Goal: Check status: Check status

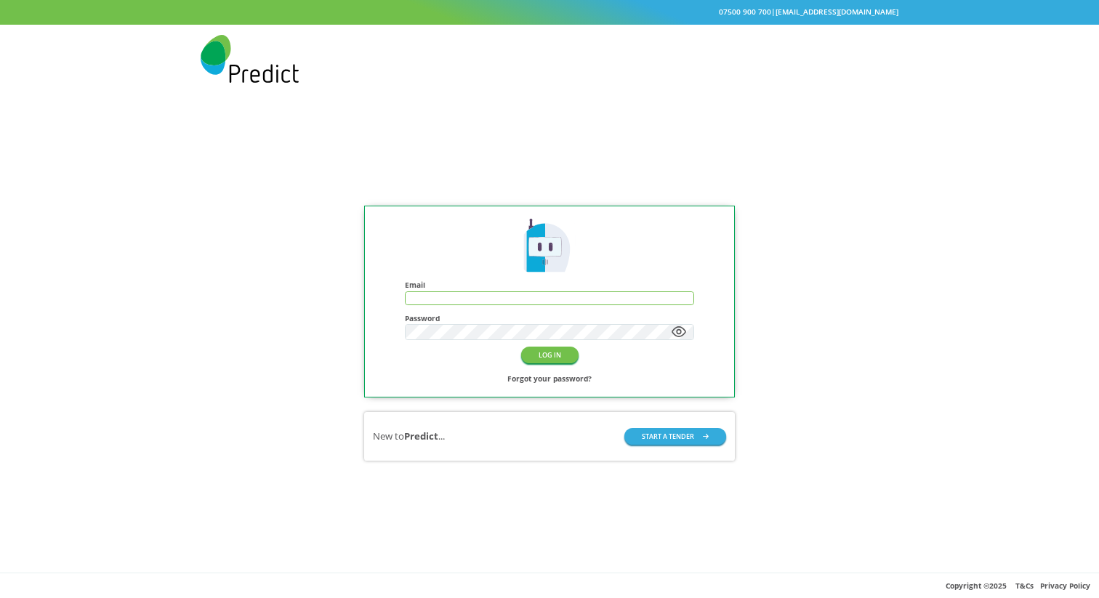
click at [545, 300] on input "text" at bounding box center [550, 298] width 289 height 12
paste input "**********"
type input "**********"
click at [562, 325] on div "Password" at bounding box center [550, 327] width 290 height 26
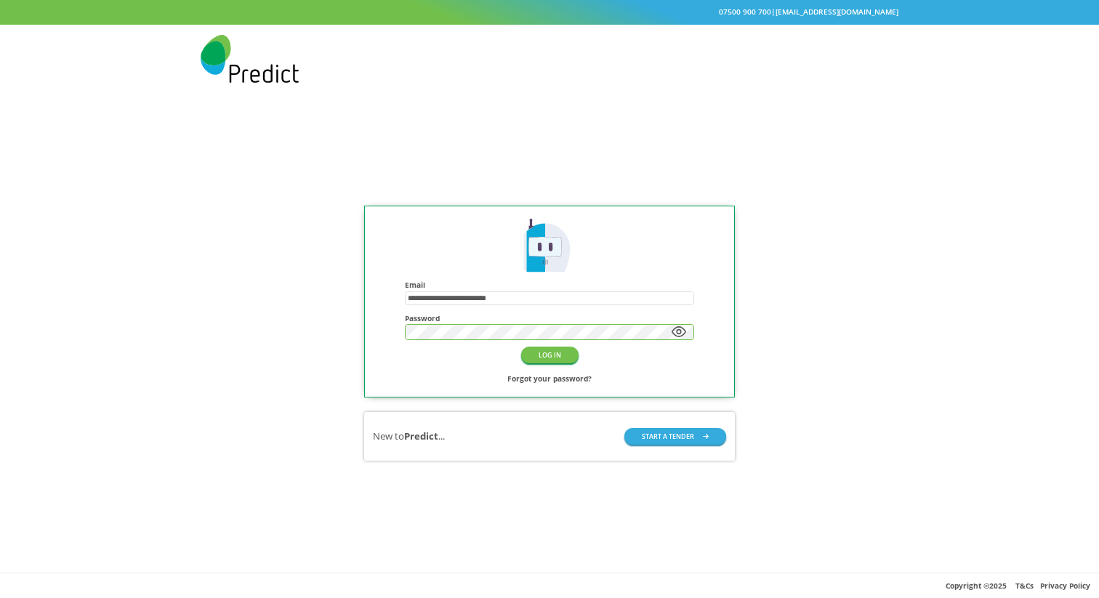
click at [521, 347] on button "LOG IN" at bounding box center [549, 355] width 57 height 17
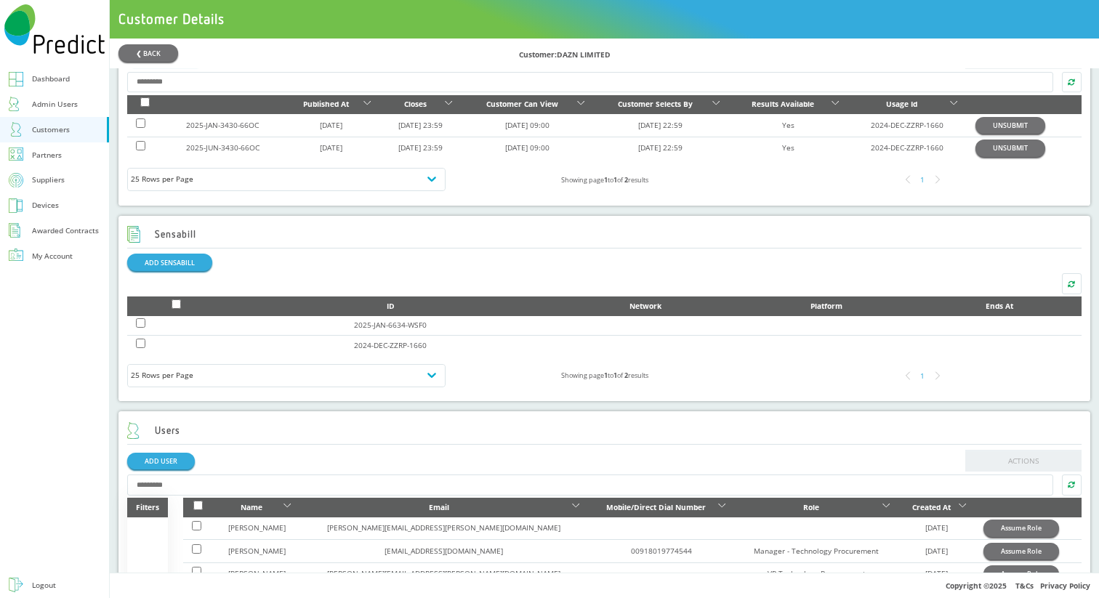
scroll to position [584, 0]
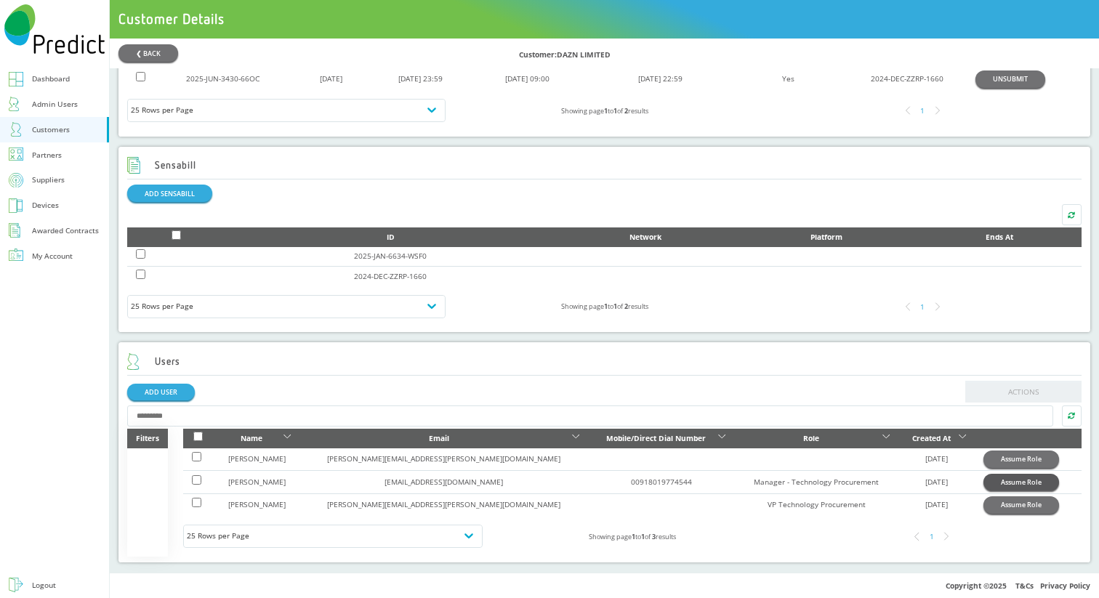
click at [993, 481] on button "Assume Role" at bounding box center [1022, 482] width 76 height 17
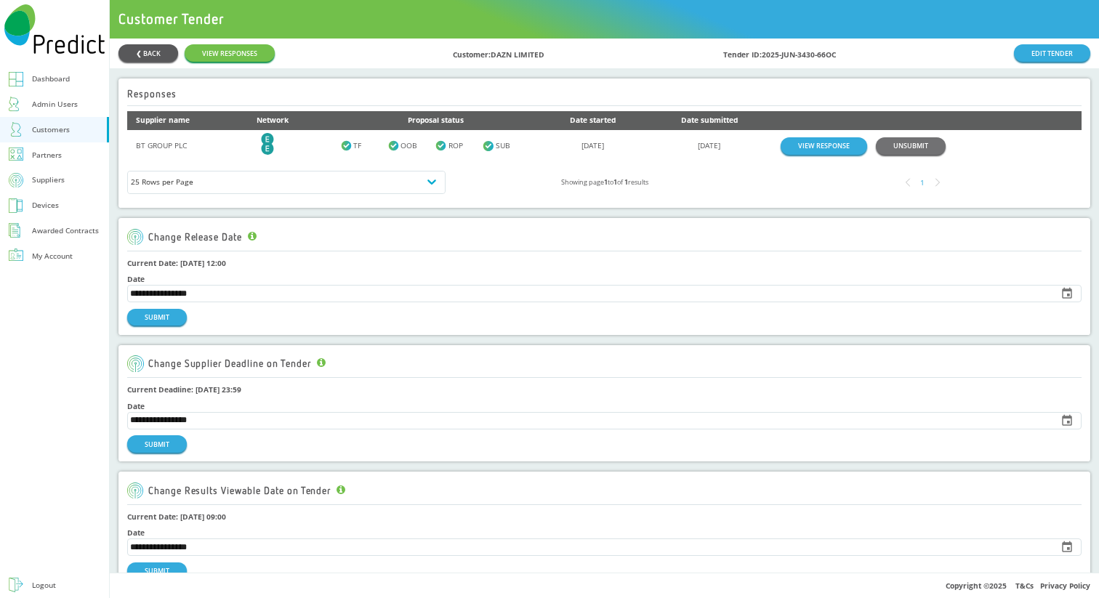
click at [137, 56] on button "❮ BACK" at bounding box center [149, 52] width 60 height 17
click at [139, 56] on button "❮ BACK" at bounding box center [149, 52] width 60 height 17
click at [139, 48] on button "❮ BACK" at bounding box center [149, 52] width 60 height 17
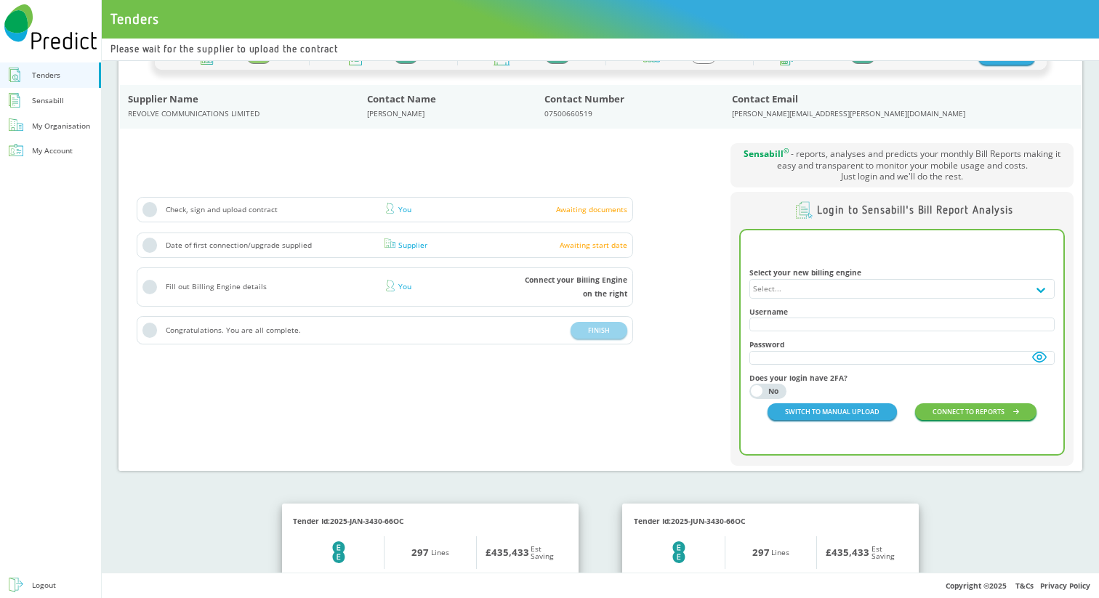
scroll to position [264, 0]
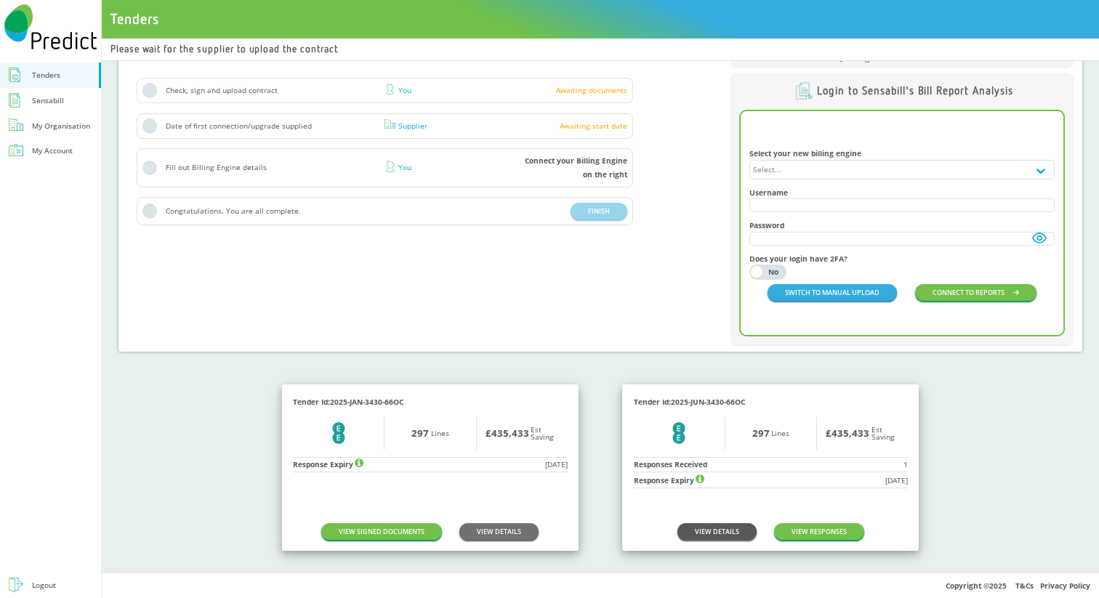
click at [731, 533] on link "VIEW DETAILS" at bounding box center [717, 531] width 79 height 17
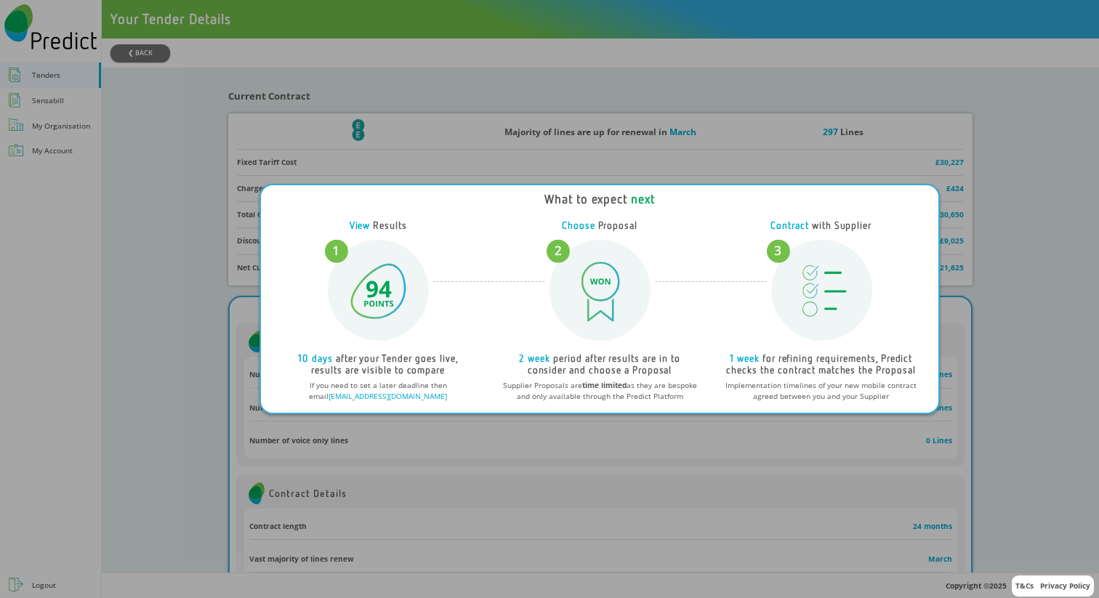
click at [692, 95] on div "What to expect next View Results 10 days after your Tender goes live, results a…" at bounding box center [549, 299] width 1099 height 598
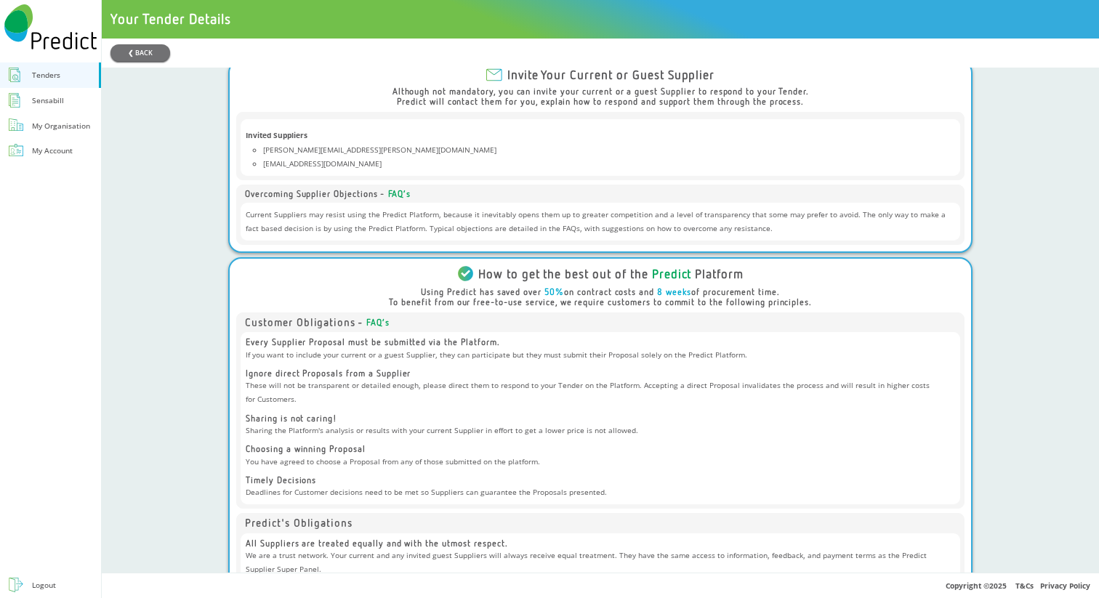
scroll to position [1546, 0]
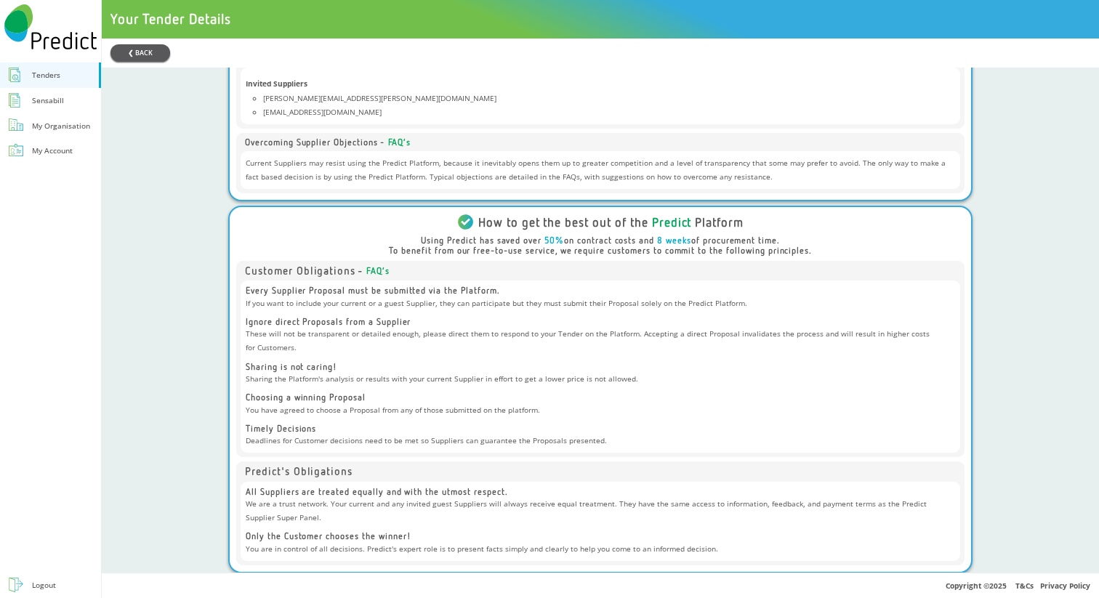
click at [150, 49] on button "❮ BACK" at bounding box center [141, 52] width 60 height 17
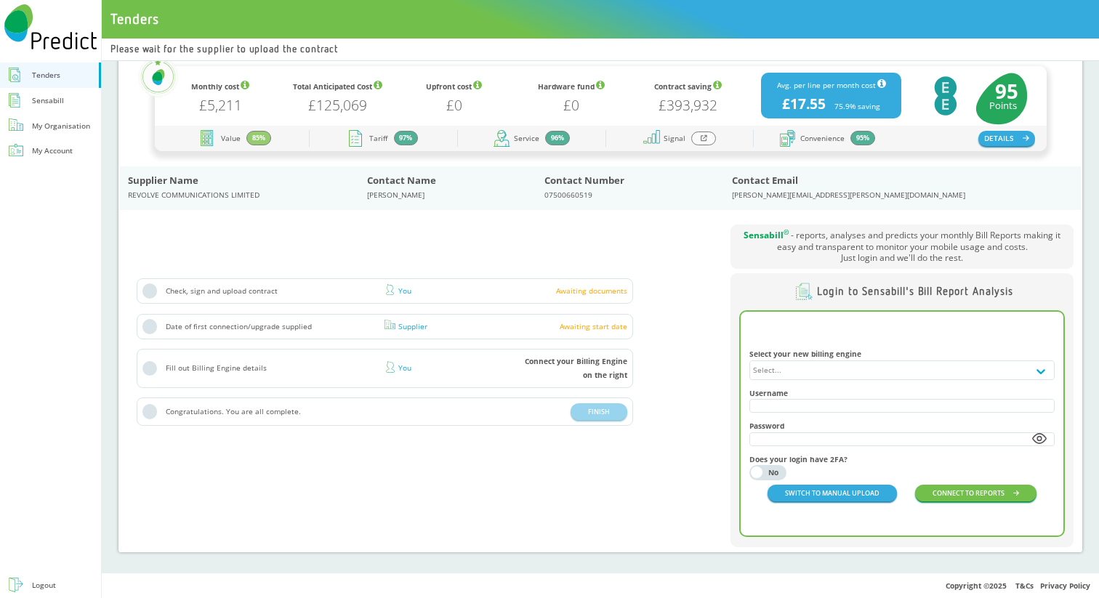
scroll to position [264, 0]
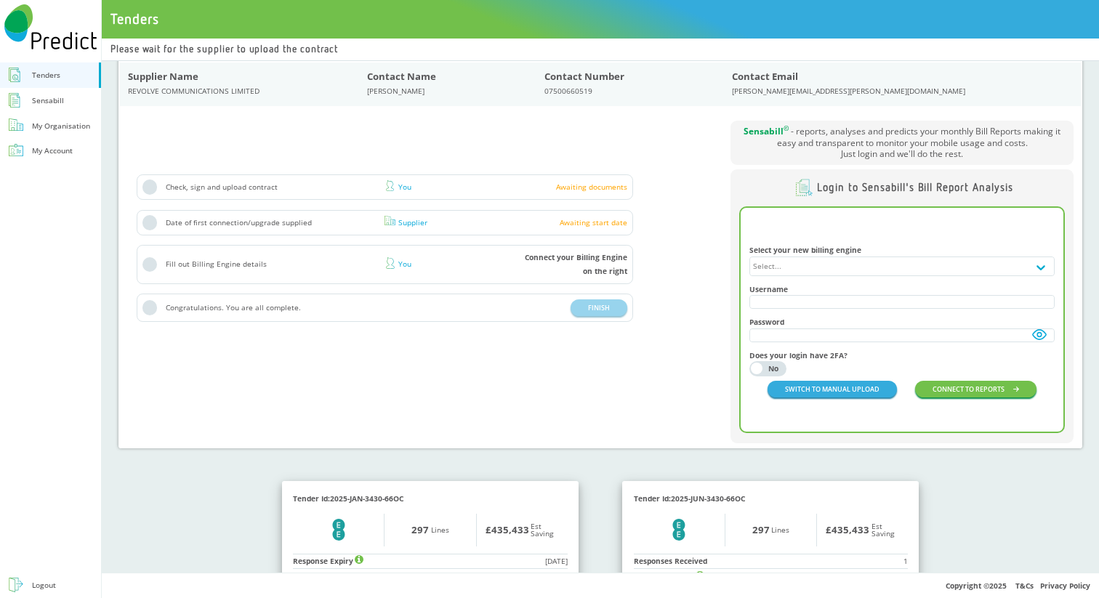
scroll to position [264, 0]
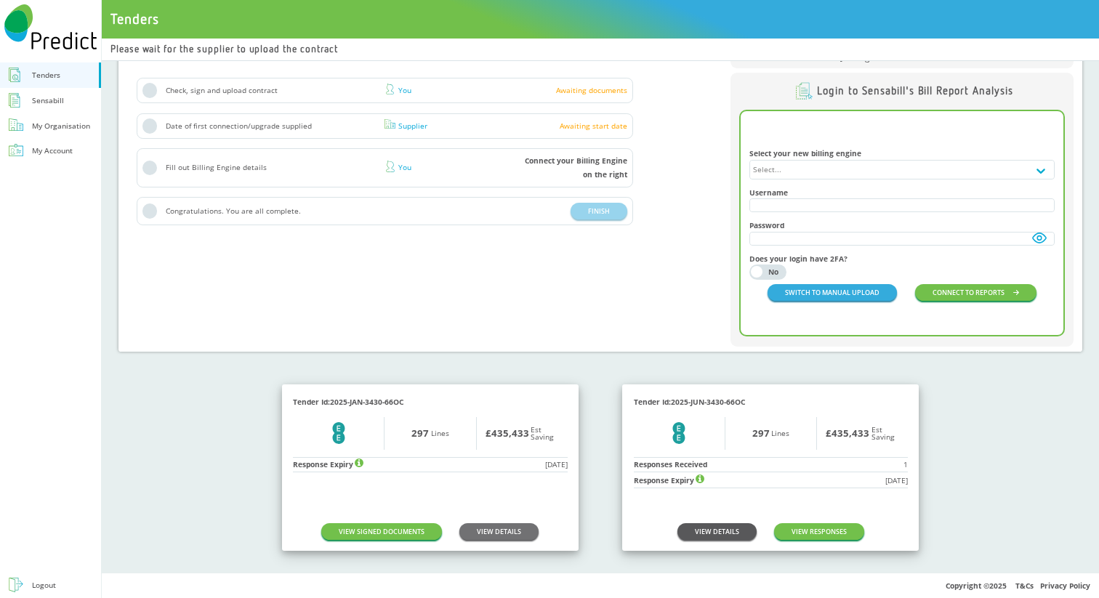
click at [702, 531] on link "VIEW DETAILS" at bounding box center [717, 531] width 79 height 17
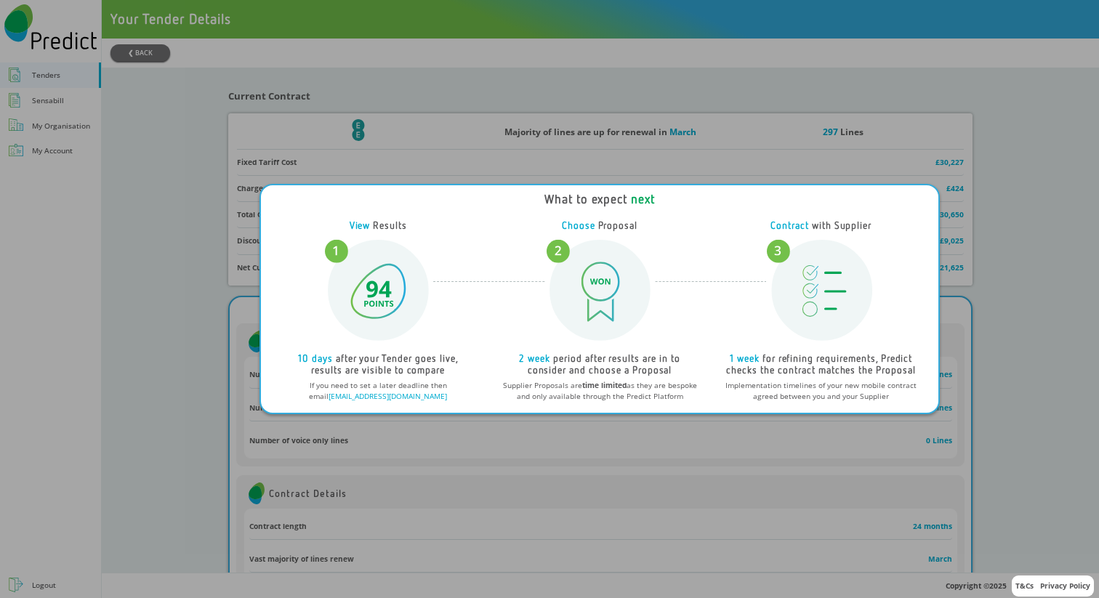
click at [639, 518] on div "What to expect next View Results 10 days after your Tender goes live, results a…" at bounding box center [549, 299] width 1099 height 598
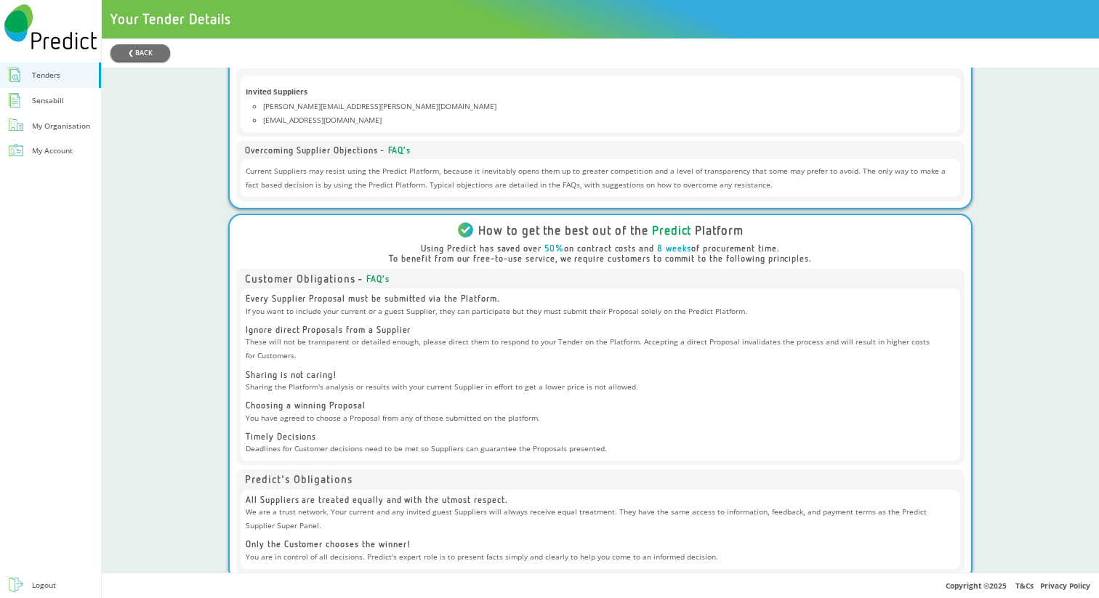
scroll to position [1546, 0]
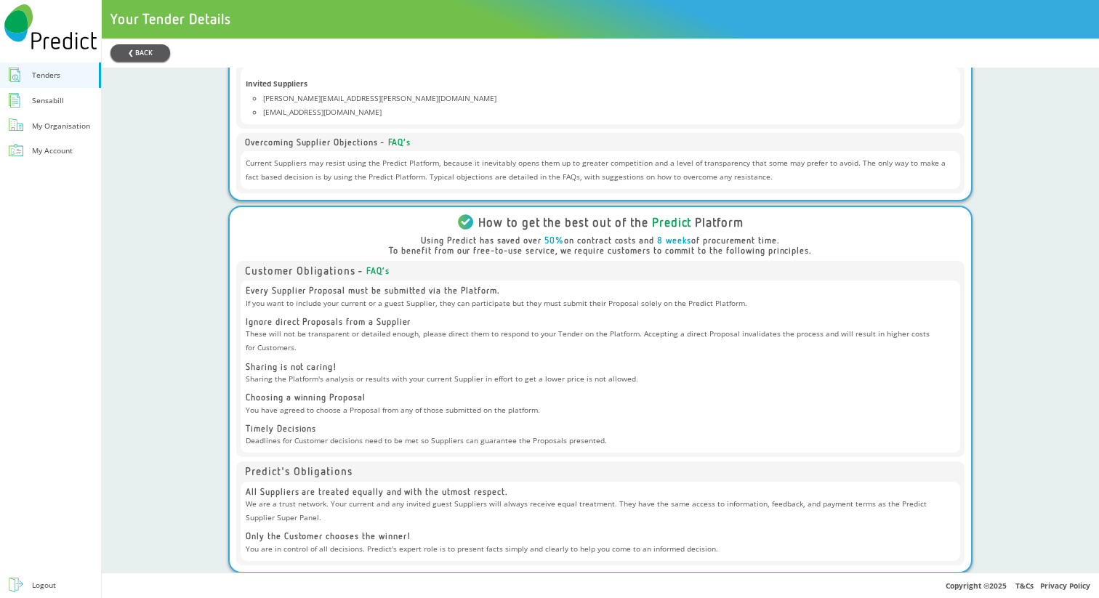
click at [153, 46] on button "❮ BACK" at bounding box center [141, 52] width 60 height 17
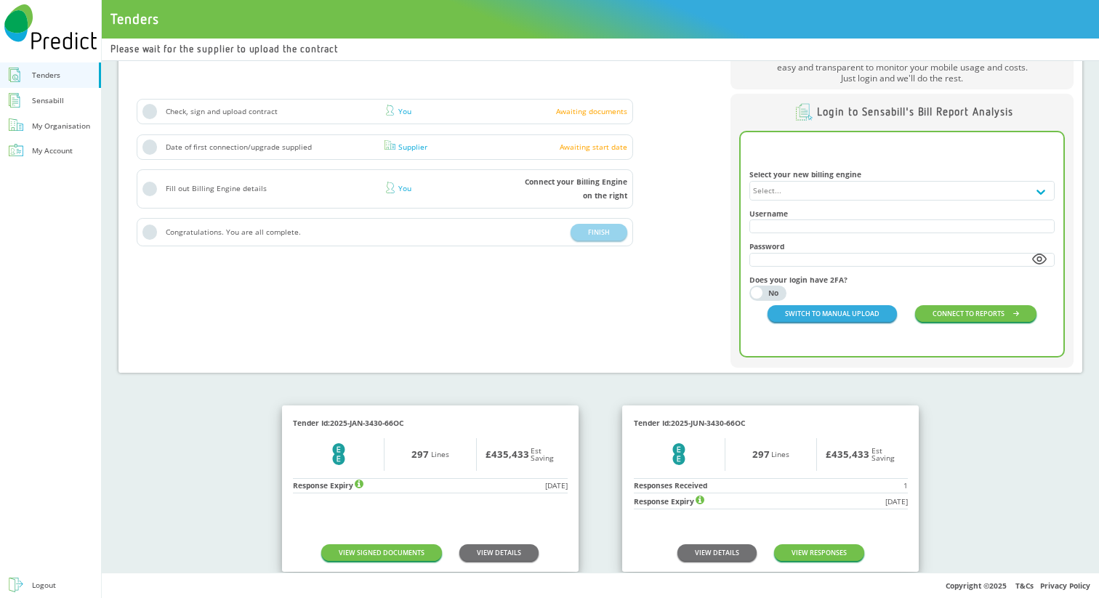
scroll to position [264, 0]
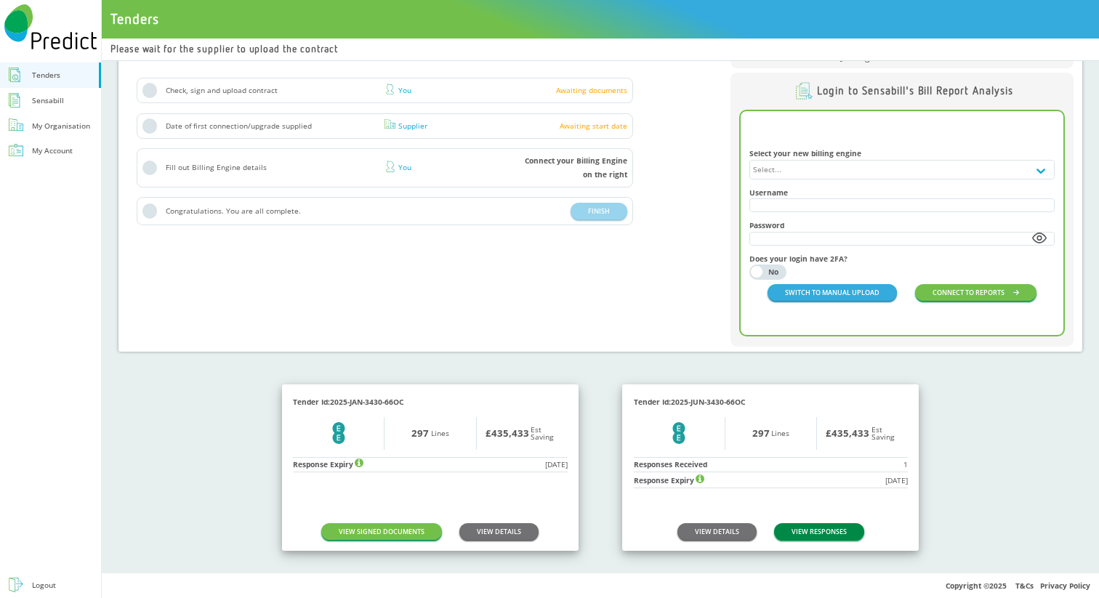
click at [803, 529] on link "VIEW RESPONSES" at bounding box center [819, 531] width 90 height 17
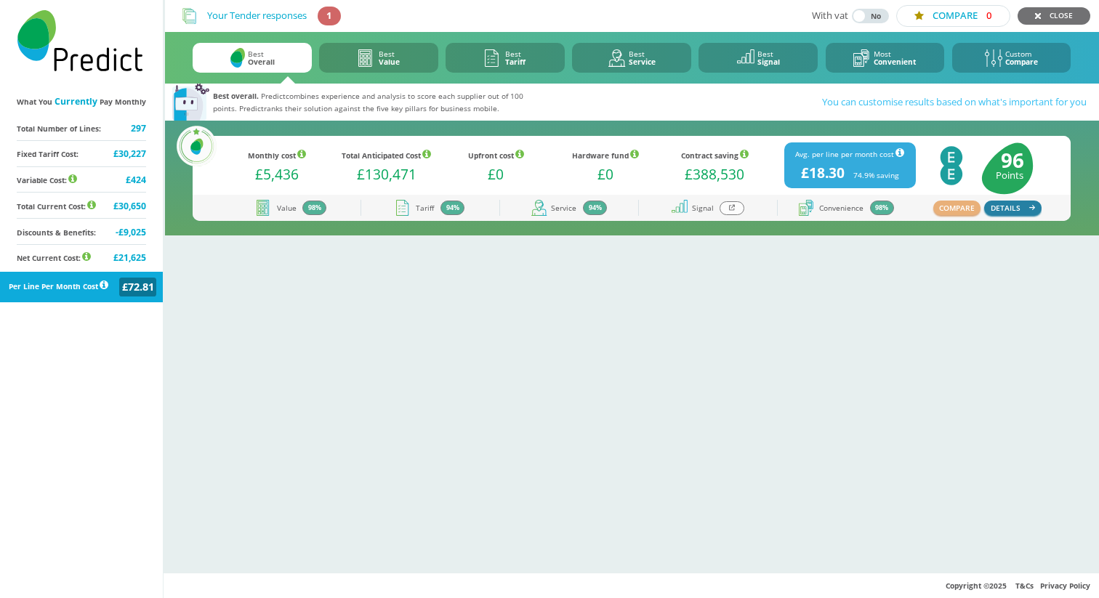
click at [1021, 211] on button "DETAILS" at bounding box center [1012, 208] width 57 height 15
